Goal: Transaction & Acquisition: Subscribe to service/newsletter

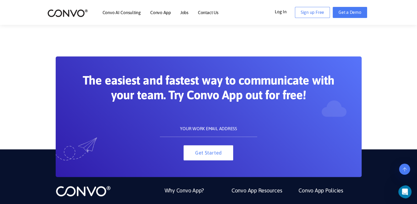
scroll to position [715, 0]
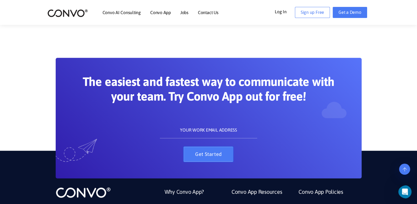
click at [208, 156] on button "Get Started" at bounding box center [209, 153] width 50 height 15
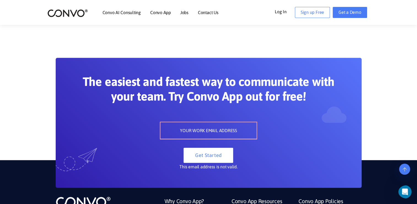
click at [121, 13] on link "Convo AI Consulting" at bounding box center [122, 12] width 38 height 4
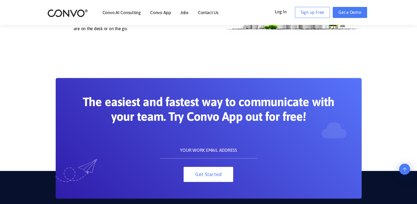
scroll to position [715, 0]
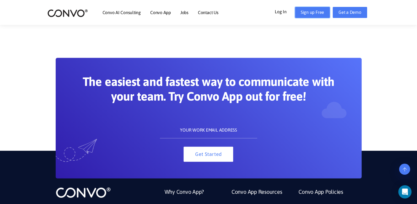
click at [304, 13] on link "Sign up Free" at bounding box center [312, 12] width 35 height 11
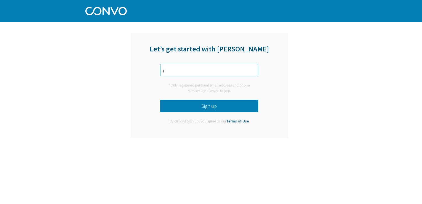
type input "[EMAIL_ADDRESS][DOMAIN_NAME]"
click at [202, 102] on button "Sign up" at bounding box center [209, 106] width 98 height 12
